Goal: Transaction & Acquisition: Purchase product/service

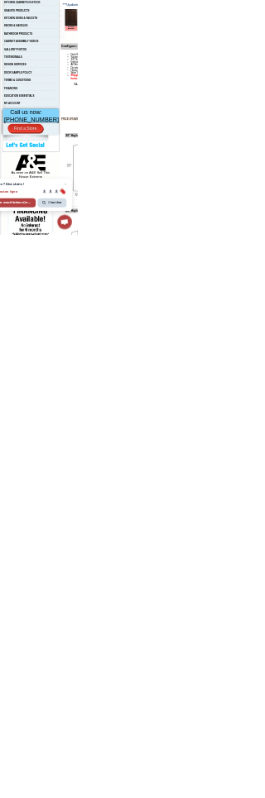
scroll to position [469, 0]
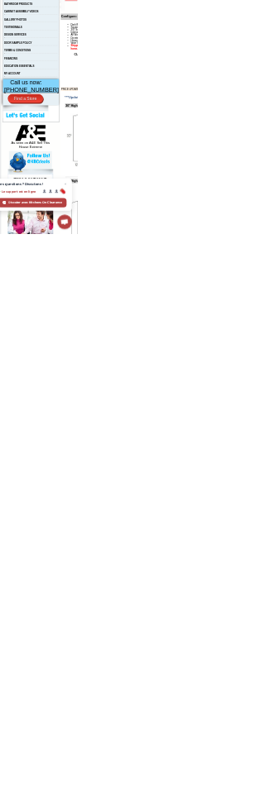
click at [102, 480] on img at bounding box center [103, 452] width 104 height 55
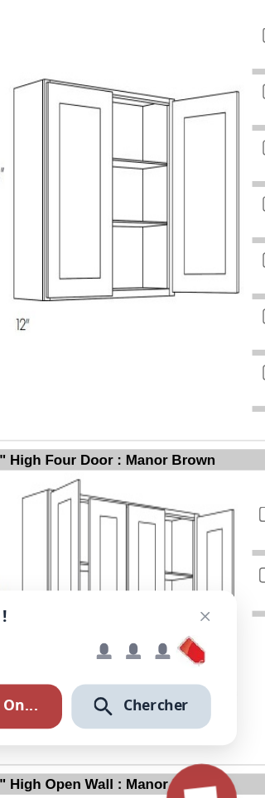
scroll to position [916, 158]
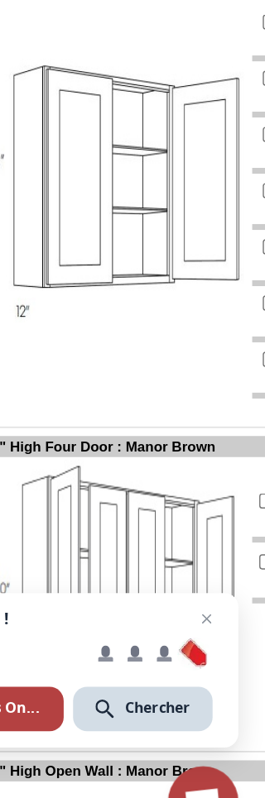
click at [144, 233] on img at bounding box center [158, 326] width 186 height 186
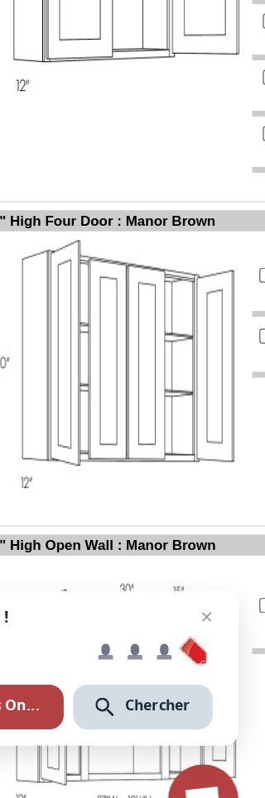
click at [8, 676] on div "Discuter avec Kitchens On Clearance" at bounding box center [25, 691] width 193 height 31
click at [5, 683] on span "Discuter avec Kitchens On Clearance" at bounding box center [35, 690] width 141 height 15
click at [8, 676] on div "Discuter avec Kitchens On Clearance" at bounding box center [25, 691] width 193 height 31
click at [181, 641] on span "Ouvrir le chat" at bounding box center [192, 652] width 23 height 23
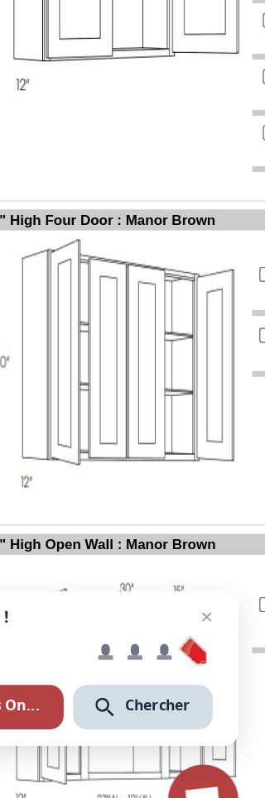
click at [202, 641] on span "Ouvrir le chat" at bounding box center [213, 652] width 23 height 23
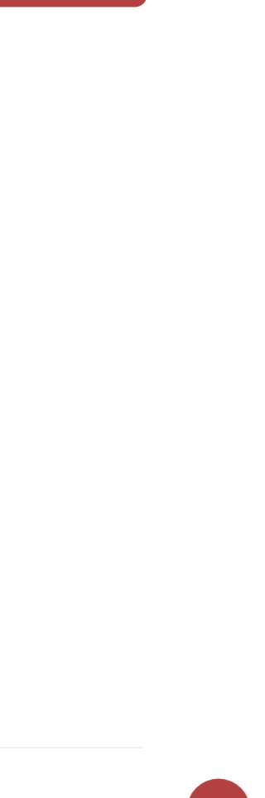
click at [218, 755] on span "Fermer le chat" at bounding box center [231, 766] width 26 height 22
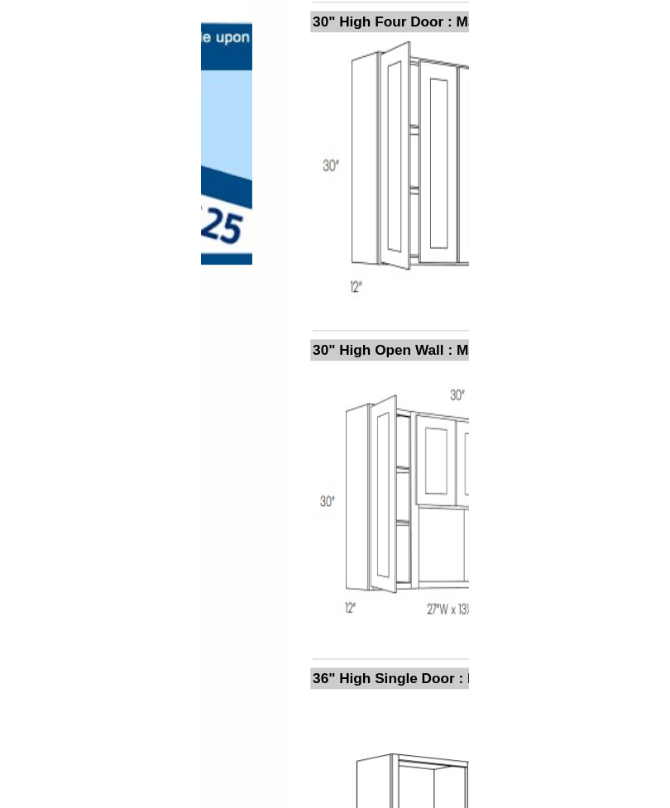
scroll to position [1250, 145]
